Goal: Transaction & Acquisition: Register for event/course

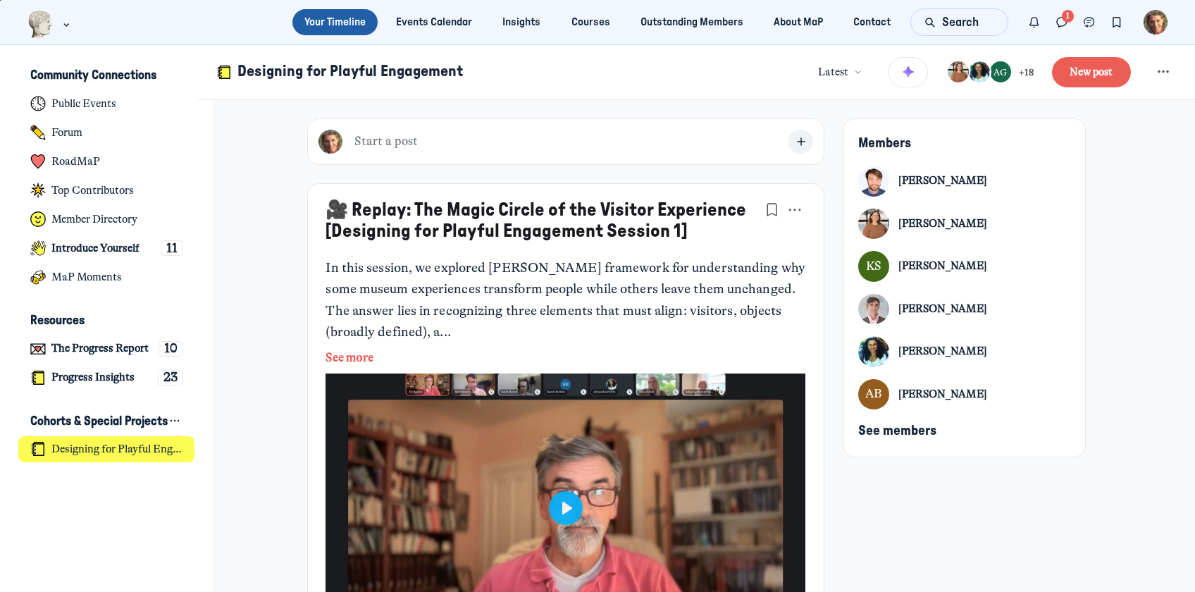
click at [87, 448] on h4 "Designing for Playful Engagement" at bounding box center [116, 449] width 131 height 13
click at [58, 100] on h4 "Public Events" at bounding box center [83, 103] width 65 height 13
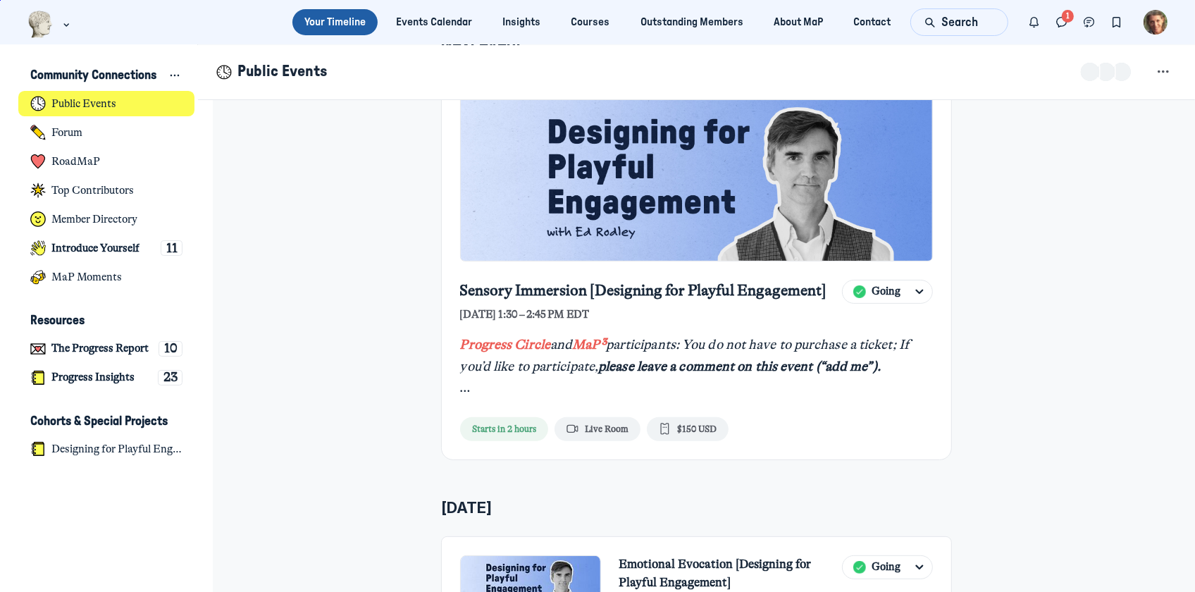
scroll to position [302, 0]
click at [701, 291] on link "Sensory Immersion [Designing for Playful Engagement]" at bounding box center [643, 290] width 367 height 21
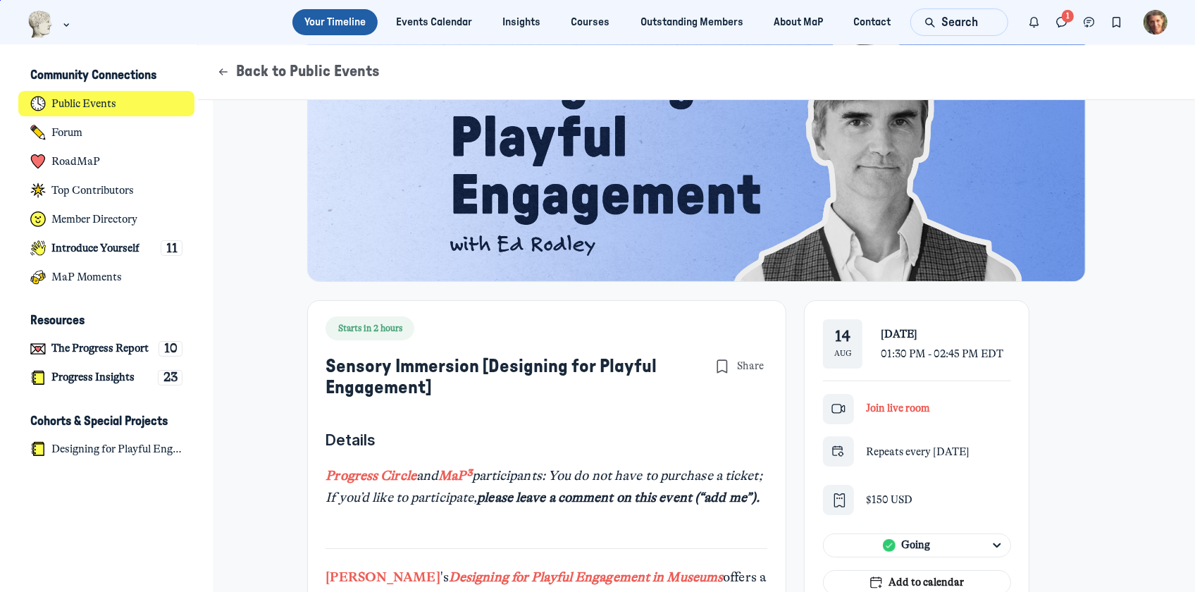
scroll to position [235, 0]
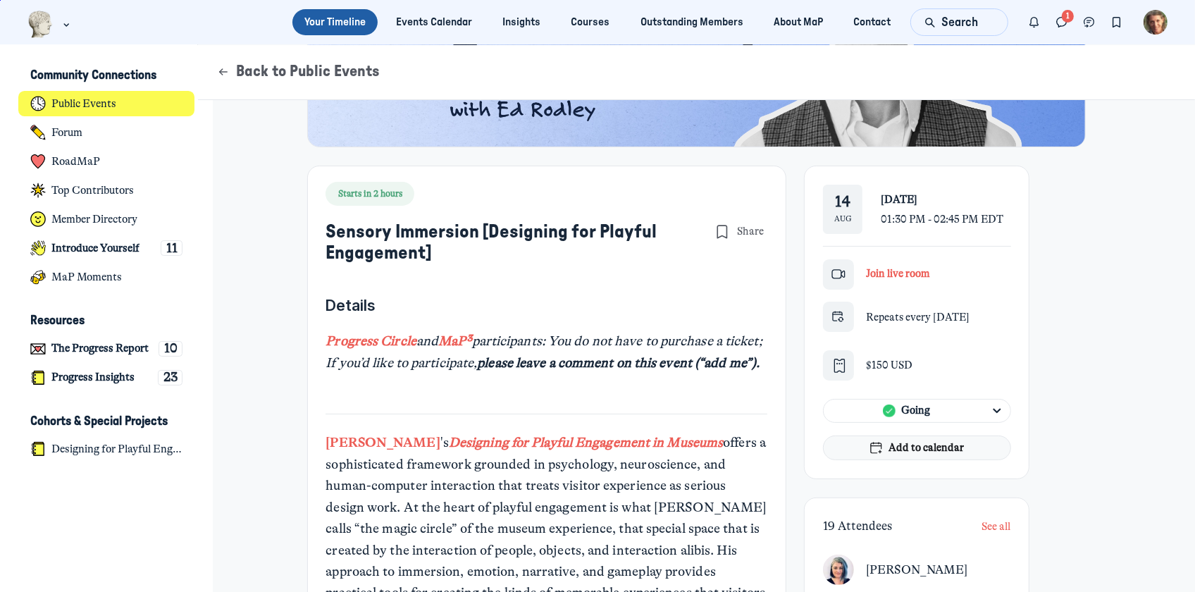
click at [929, 444] on span "Add to calendar" at bounding box center [926, 448] width 75 height 16
click at [896, 447] on div at bounding box center [597, 296] width 1195 height 592
click at [915, 447] on div at bounding box center [597, 296] width 1195 height 592
click at [901, 444] on div at bounding box center [597, 296] width 1195 height 592
click at [880, 449] on div at bounding box center [597, 296] width 1195 height 592
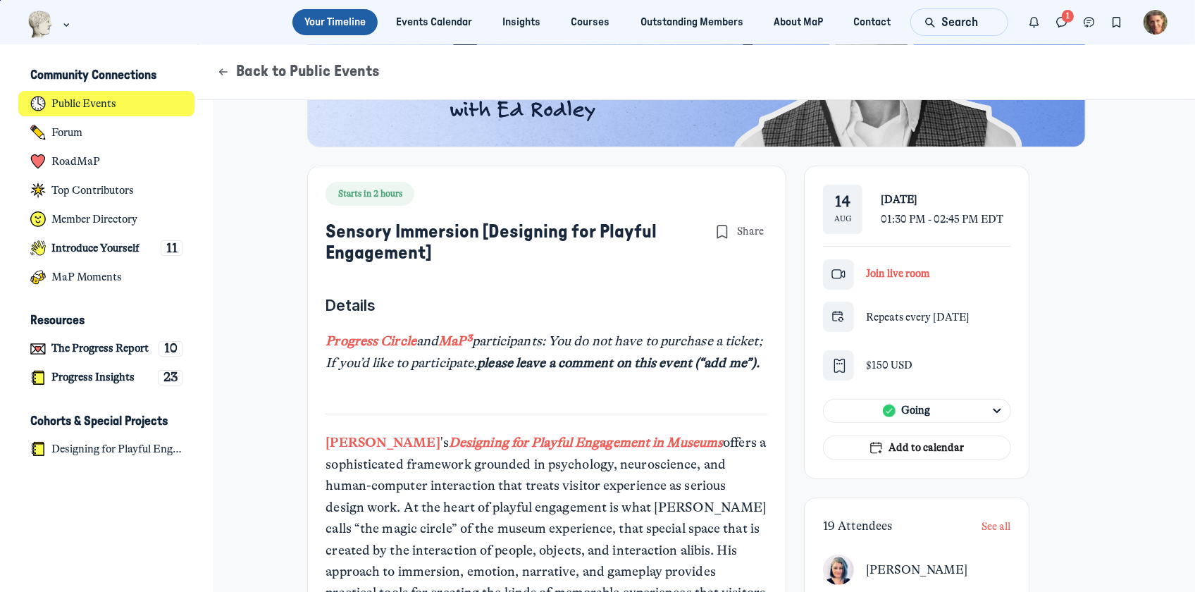
click at [880, 449] on div at bounding box center [597, 296] width 1195 height 592
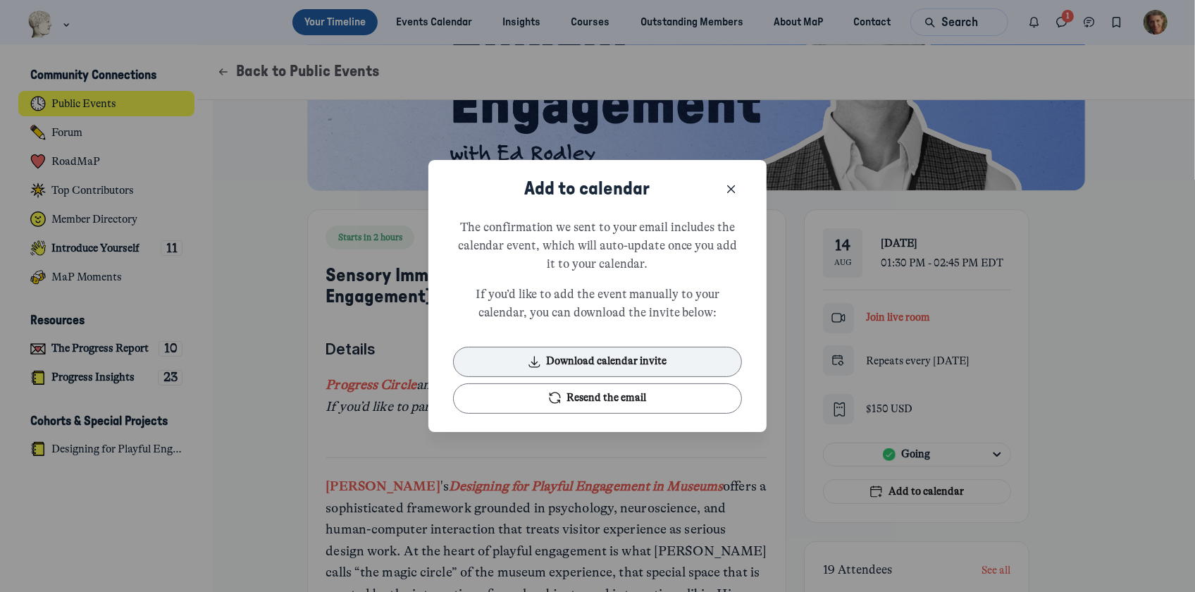
scroll to position [4244, 2769]
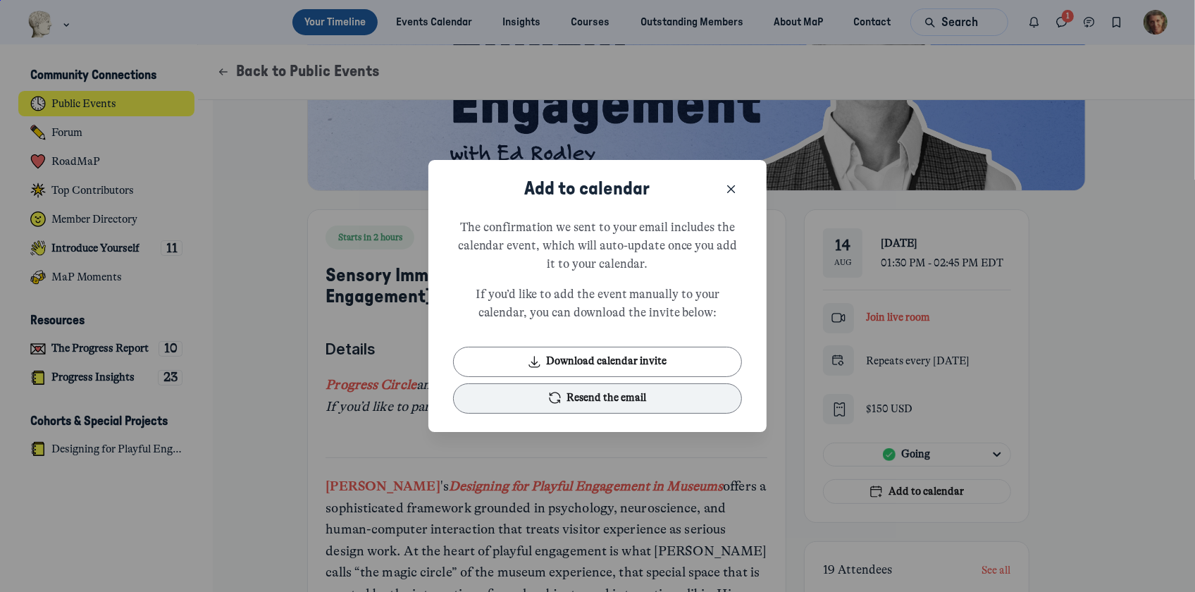
click at [523, 403] on button "Resend the email" at bounding box center [598, 398] width 290 height 30
